Goal: Find contact information: Find contact information

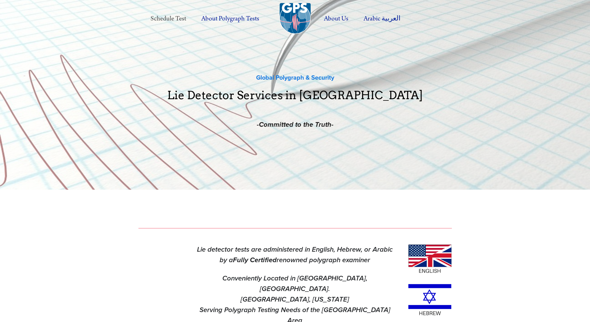
click at [170, 18] on link "Schedule Test" at bounding box center [168, 18] width 49 height 17
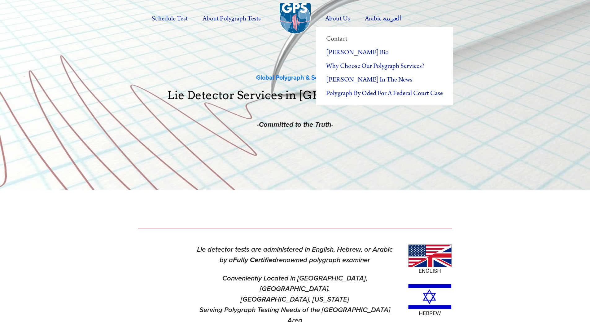
click at [343, 40] on link "Contact" at bounding box center [384, 39] width 137 height 14
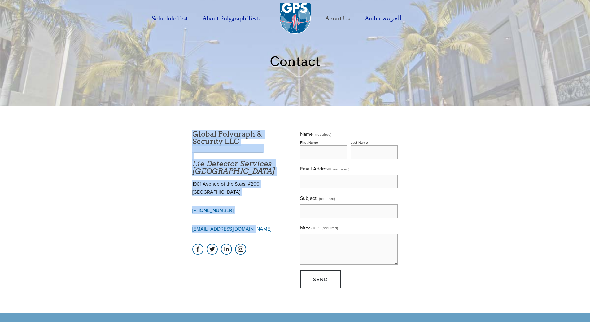
drag, startPoint x: 176, startPoint y: 115, endPoint x: 256, endPoint y: 229, distance: 139.5
click at [256, 229] on main "Global Polygraph & Security LLC ___________________ Lie Detector Services Los A…" at bounding box center [295, 209] width 334 height 207
copy div "Global Polygraph & Security LLC ___________________ Lie Detector Services Los A…"
